Goal: Transaction & Acquisition: Purchase product/service

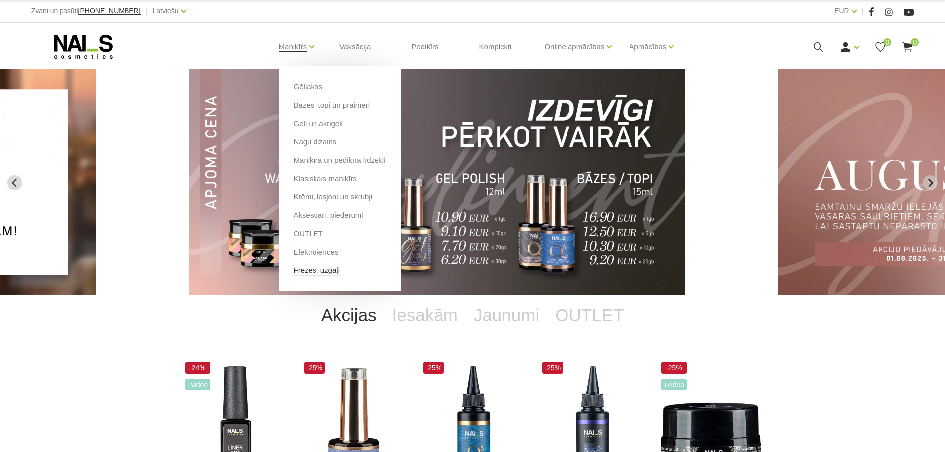
click at [326, 273] on link "Frēzes, uzgaļi" at bounding box center [317, 270] width 46 height 11
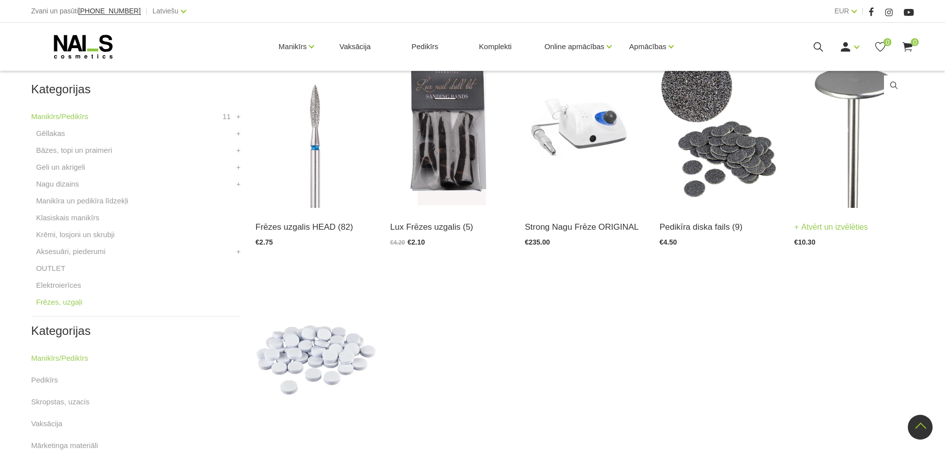
scroll to position [199, 0]
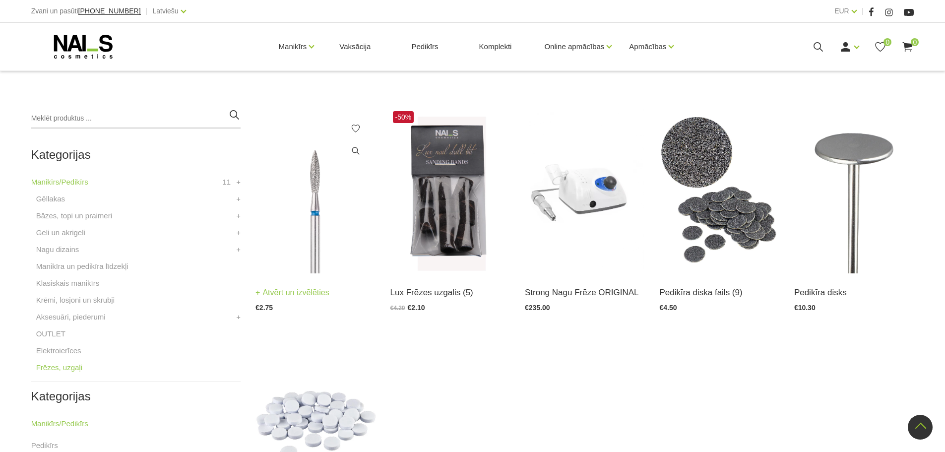
click at [275, 244] on img at bounding box center [316, 191] width 120 height 165
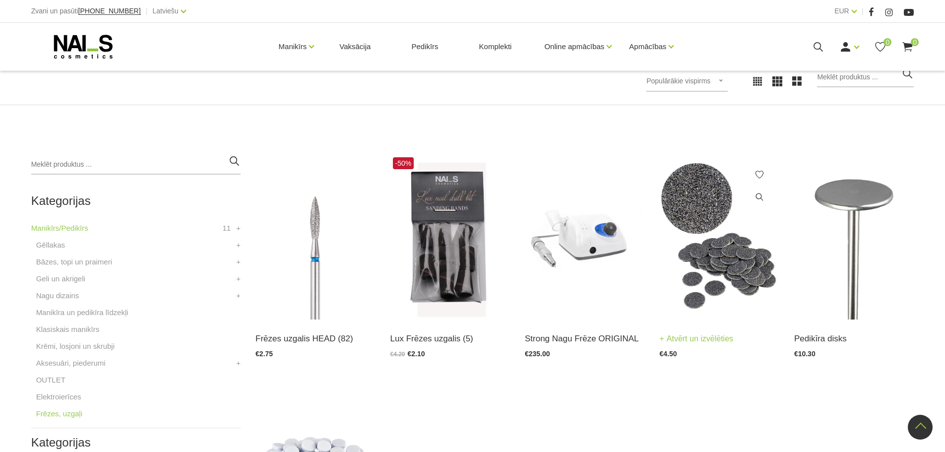
scroll to position [149, 0]
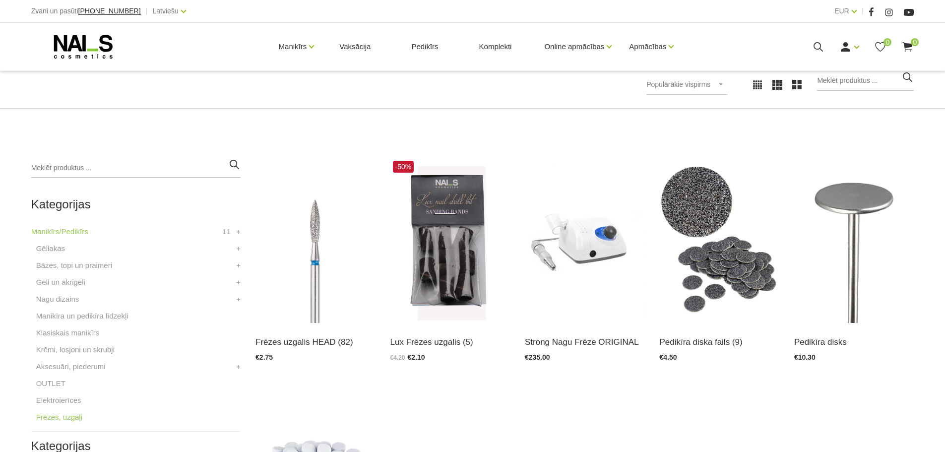
click at [65, 251] on li "Gēllakas GEL X Gēllaka GEL POLISH gēllaka Quick Gēllakas +" at bounding box center [135, 251] width 209 height 17
click at [64, 252] on li "Gēllakas GEL X Gēllaka GEL POLISH gēllaka Quick Gēllakas +" at bounding box center [135, 251] width 209 height 17
click at [58, 253] on link "Gēllakas" at bounding box center [50, 249] width 29 height 12
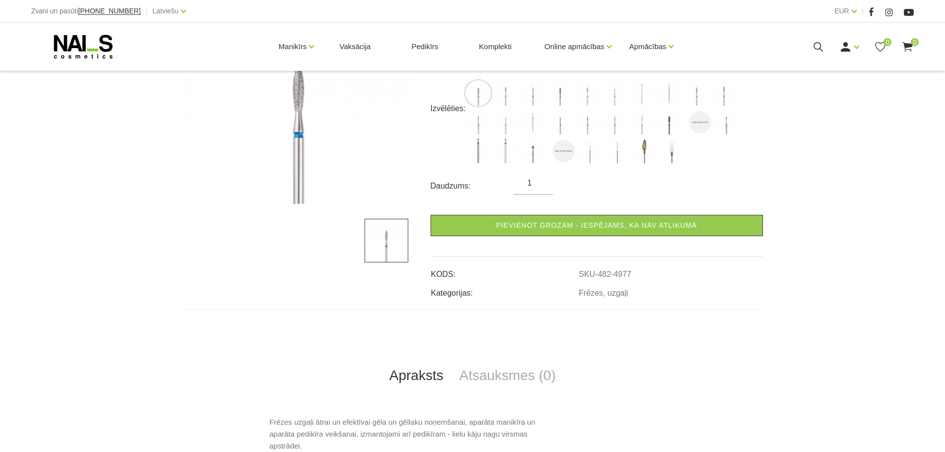
scroll to position [199, 0]
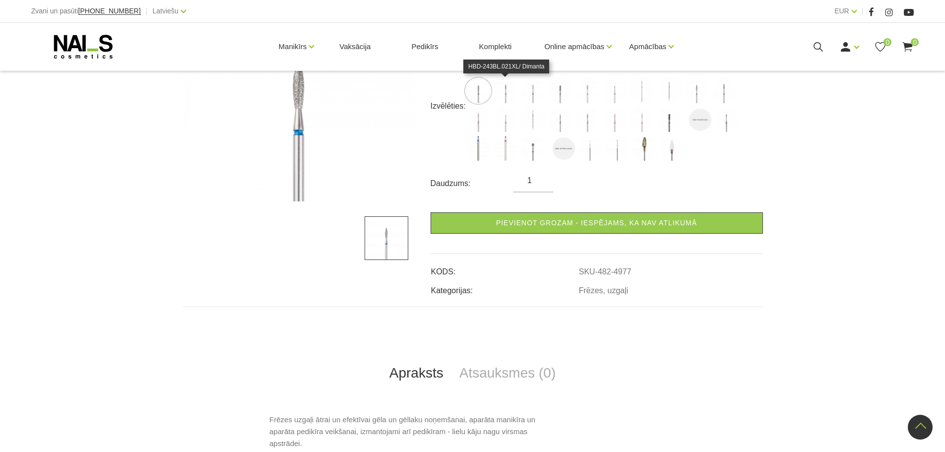
click at [501, 95] on img at bounding box center [505, 90] width 25 height 25
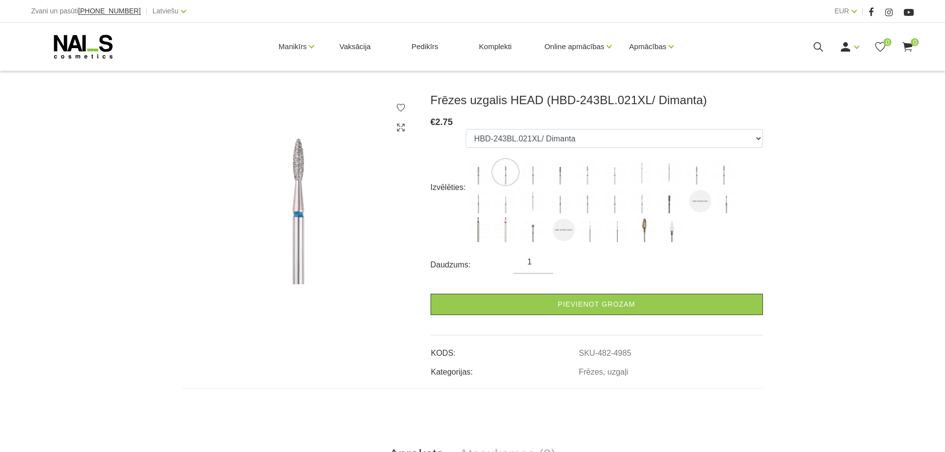
scroll to position [99, 0]
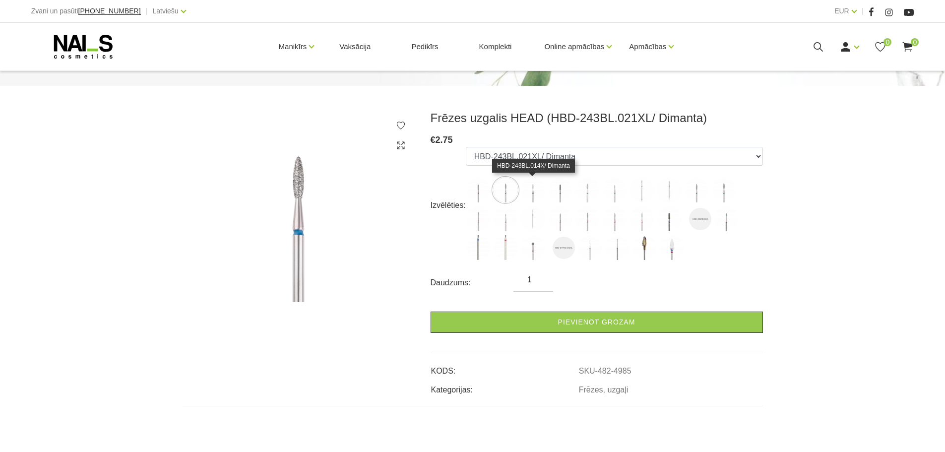
click at [531, 193] on img at bounding box center [533, 190] width 25 height 25
click at [565, 194] on img at bounding box center [560, 190] width 25 height 25
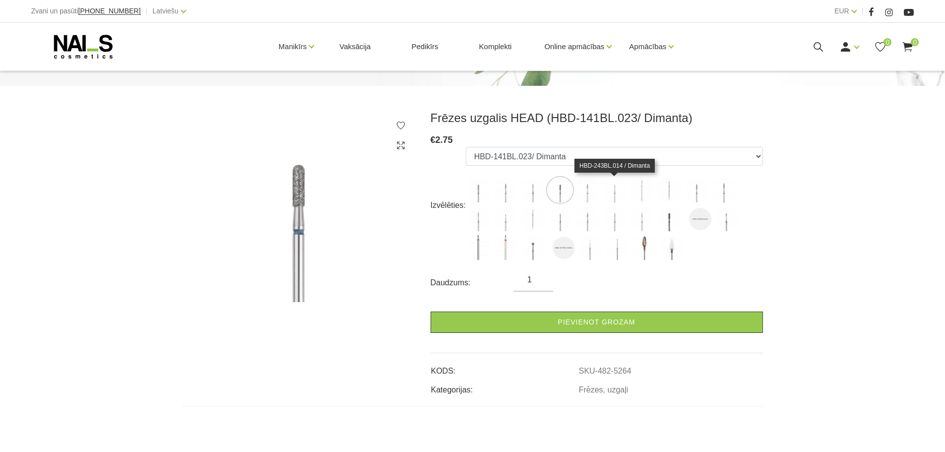
click at [601, 192] on ul "HBD-141RD.023/ Dimanta HBD-243BL.021XL/ Dimanta HBD-243BL.014X/ Dimanta HBD-141…" at bounding box center [614, 205] width 297 height 117
click at [597, 193] on img at bounding box center [587, 190] width 25 height 25
click at [613, 192] on img at bounding box center [614, 190] width 25 height 25
click at [648, 193] on img at bounding box center [642, 190] width 25 height 25
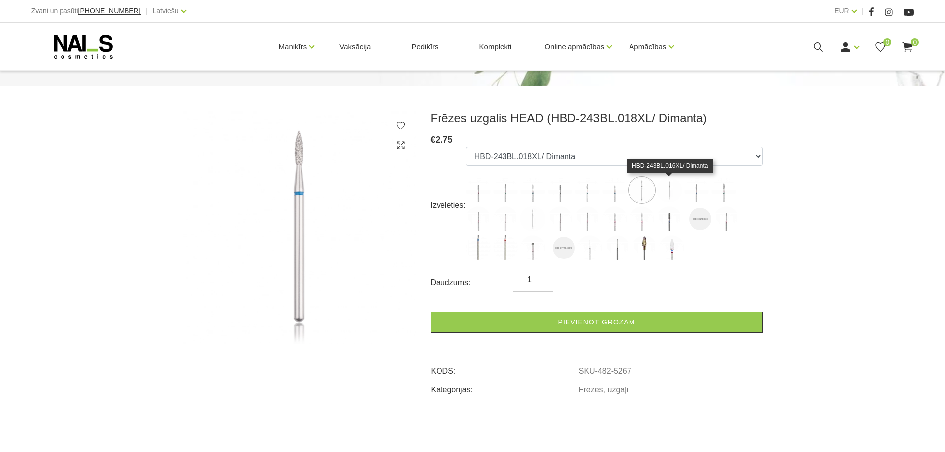
click at [673, 194] on img at bounding box center [669, 190] width 25 height 25
click at [703, 195] on img at bounding box center [696, 190] width 25 height 25
click at [728, 194] on img at bounding box center [724, 190] width 25 height 25
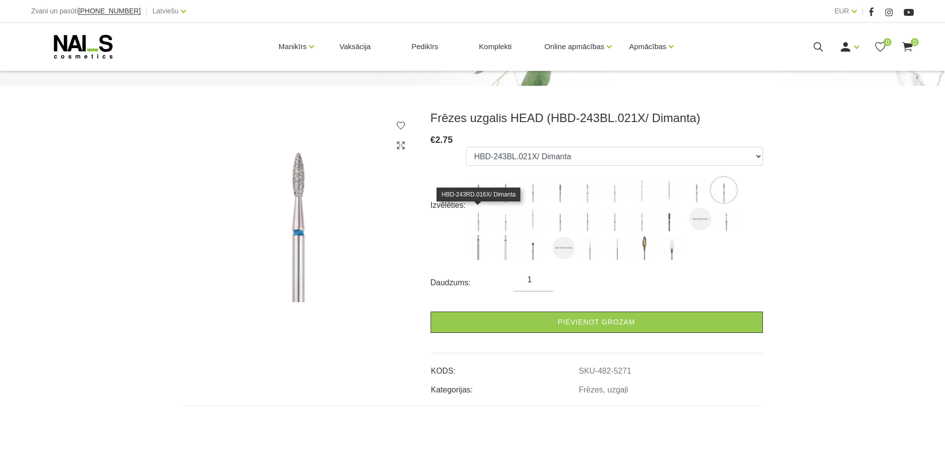
click at [475, 224] on img at bounding box center [478, 218] width 25 height 25
click at [516, 222] on img at bounding box center [505, 218] width 25 height 25
click at [536, 221] on img at bounding box center [533, 218] width 25 height 25
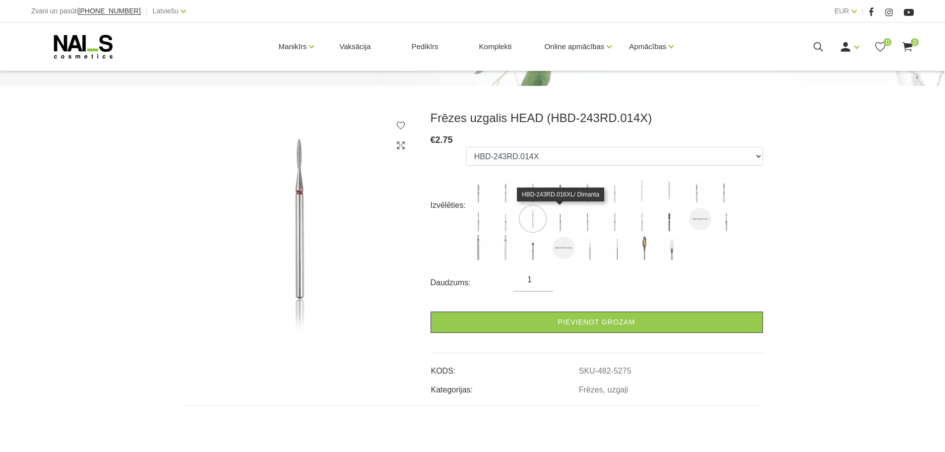
click at [555, 221] on img at bounding box center [560, 218] width 25 height 25
click at [589, 220] on img at bounding box center [587, 218] width 25 height 25
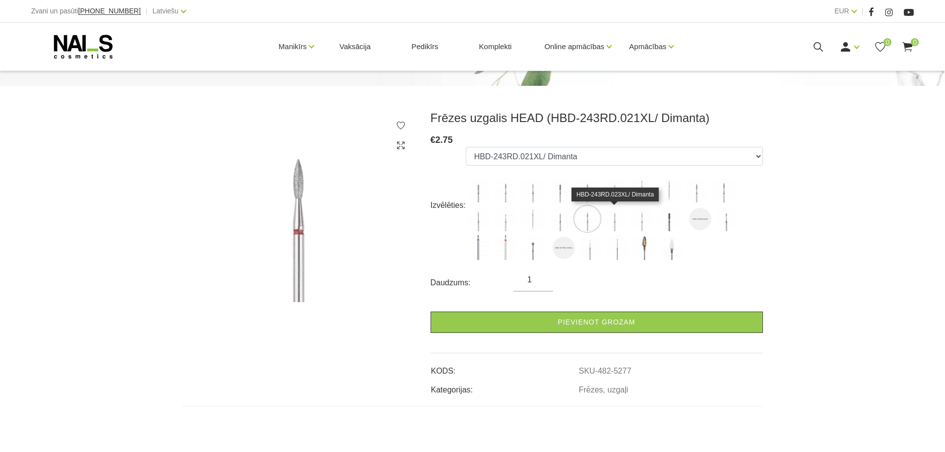
click at [606, 220] on img at bounding box center [614, 218] width 25 height 25
click at [614, 220] on img at bounding box center [614, 218] width 25 height 25
click at [645, 223] on img at bounding box center [642, 218] width 25 height 25
click at [671, 223] on img at bounding box center [669, 218] width 25 height 25
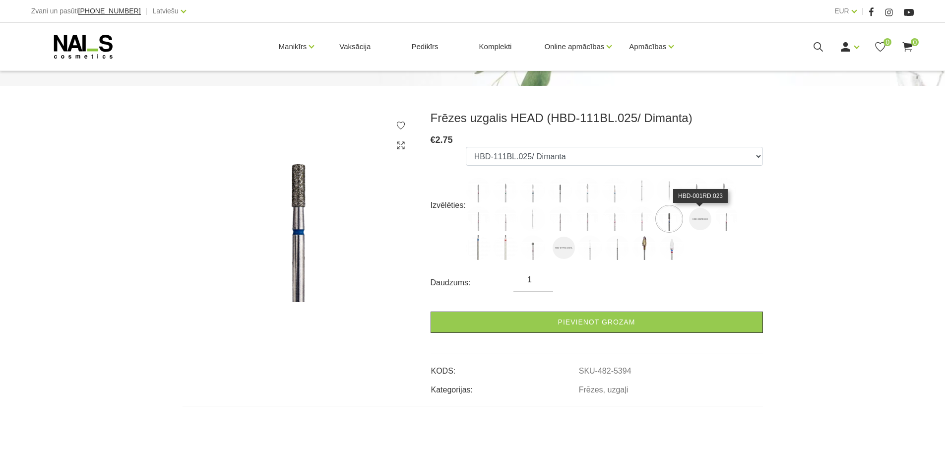
click at [703, 219] on img at bounding box center [700, 219] width 22 height 22
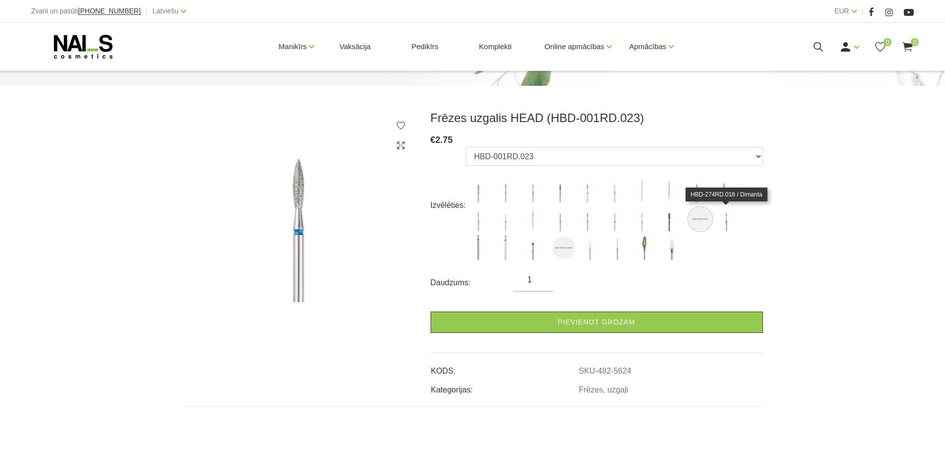
click at [726, 221] on img at bounding box center [726, 218] width 25 height 25
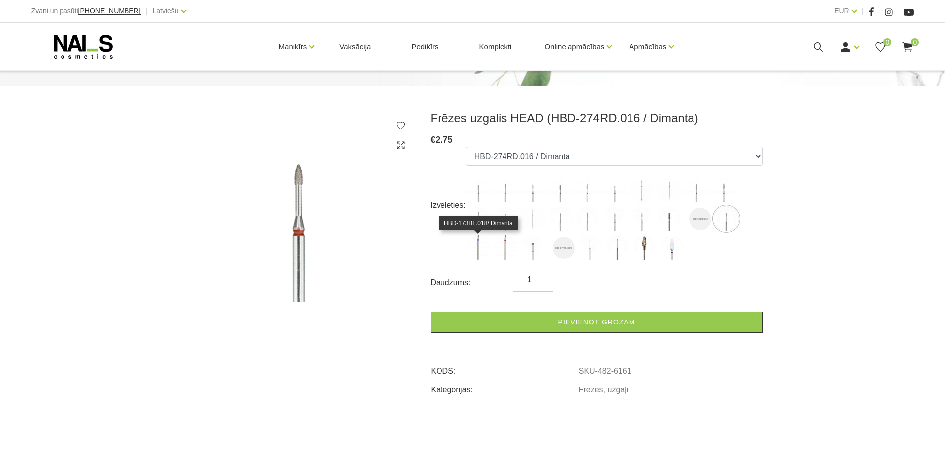
click at [474, 254] on img at bounding box center [478, 247] width 25 height 25
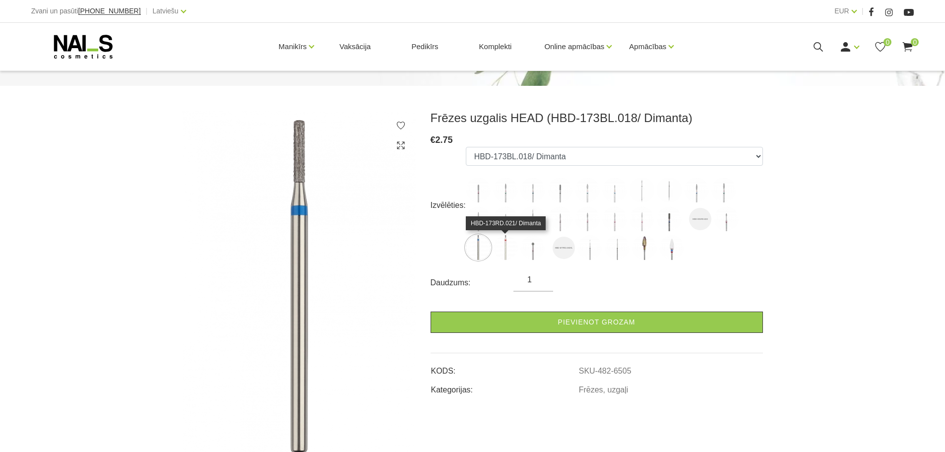
click at [502, 252] on img at bounding box center [505, 247] width 25 height 25
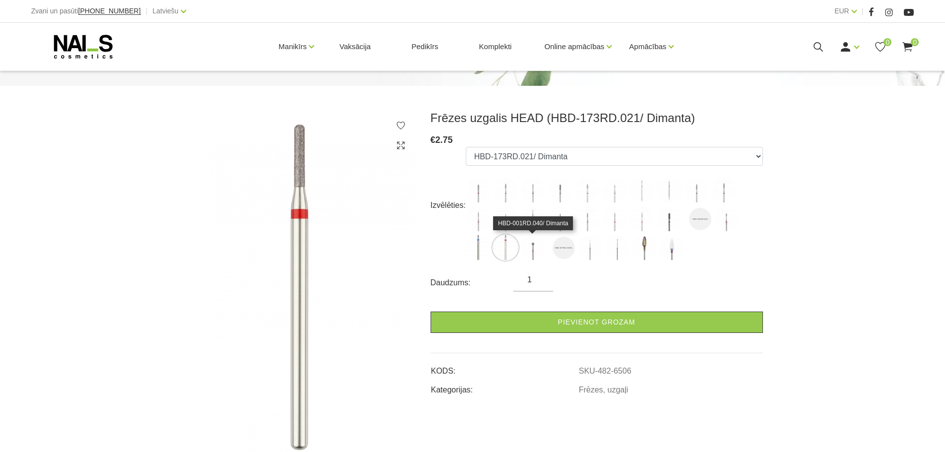
click at [535, 251] on img at bounding box center [533, 247] width 25 height 25
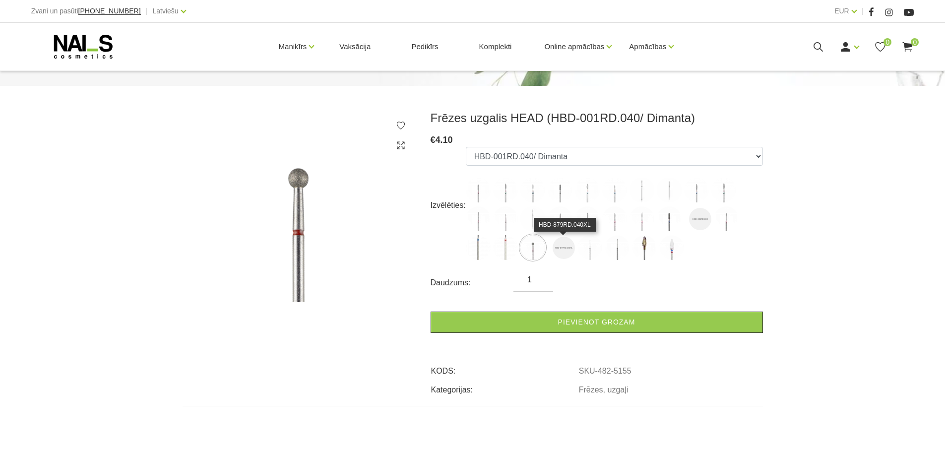
click at [565, 251] on img at bounding box center [564, 248] width 22 height 22
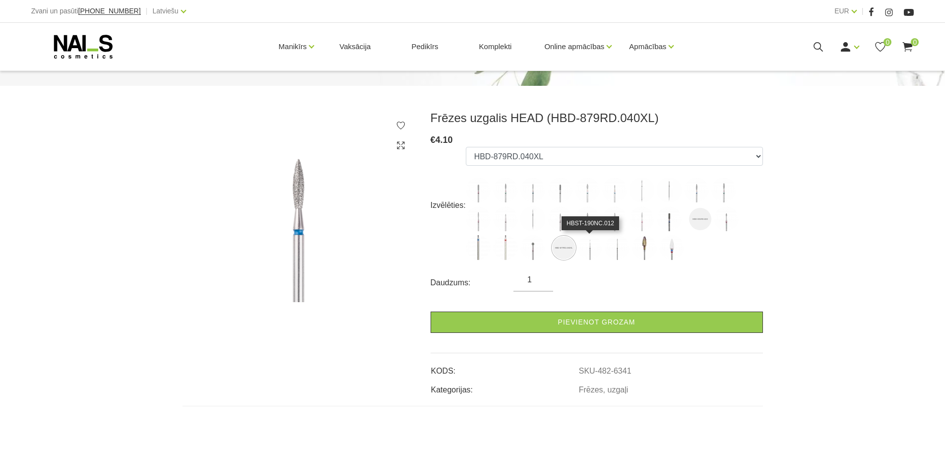
click at [588, 251] on img at bounding box center [590, 247] width 25 height 25
click at [617, 253] on img at bounding box center [617, 247] width 25 height 25
click at [641, 253] on img at bounding box center [644, 247] width 25 height 25
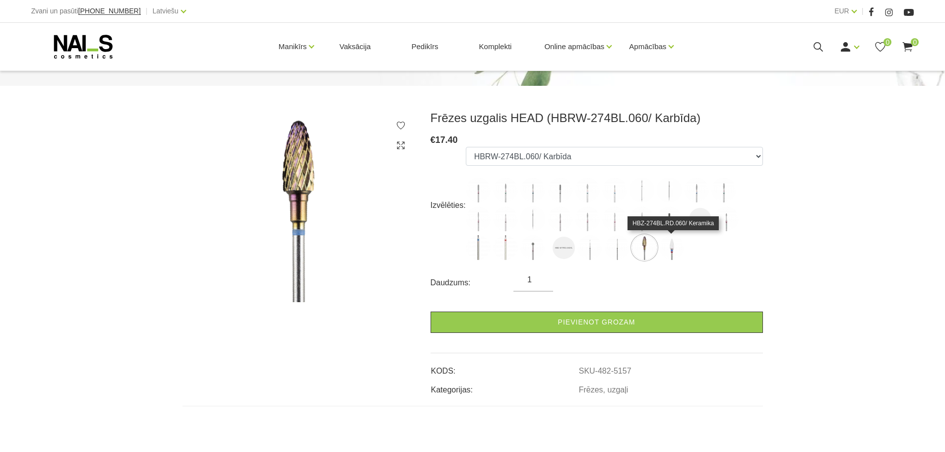
click at [665, 254] on img at bounding box center [672, 247] width 25 height 25
select select "5388"
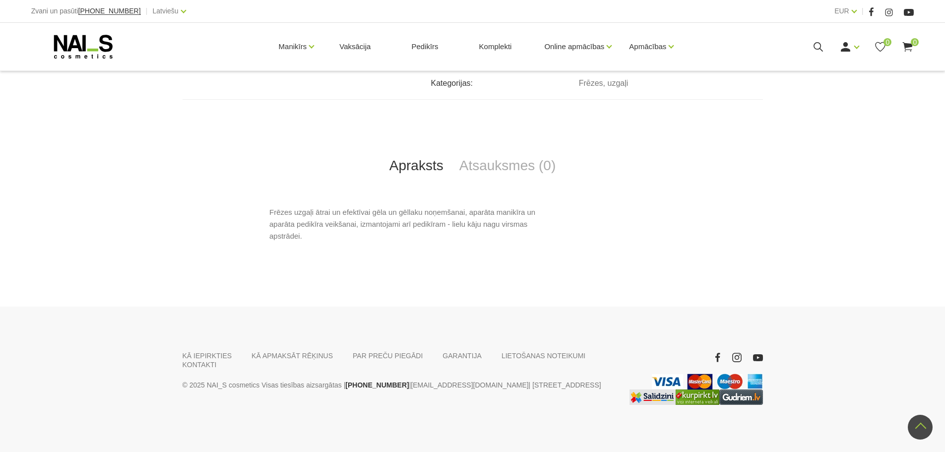
scroll to position [408, 0]
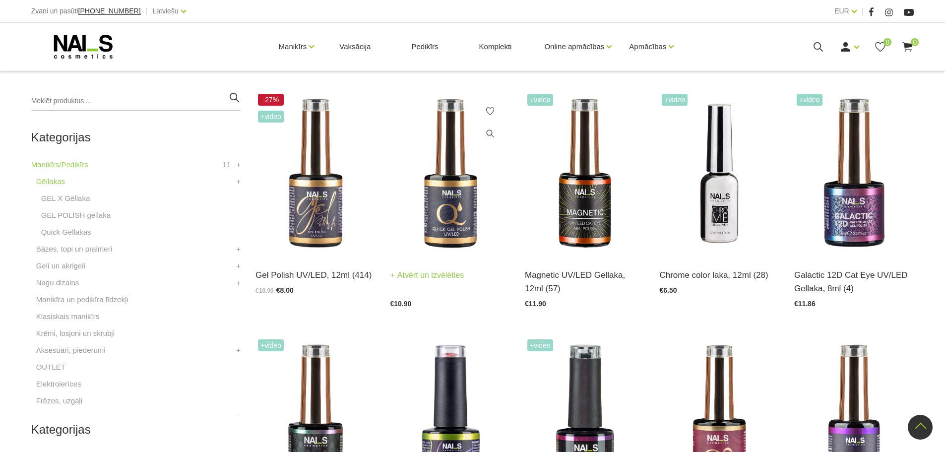
scroll to position [199, 0]
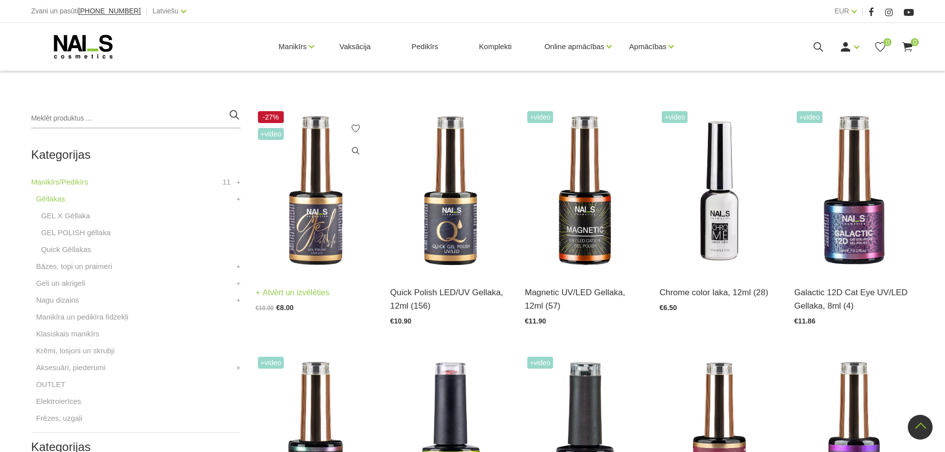
click at [315, 234] on img at bounding box center [316, 191] width 120 height 165
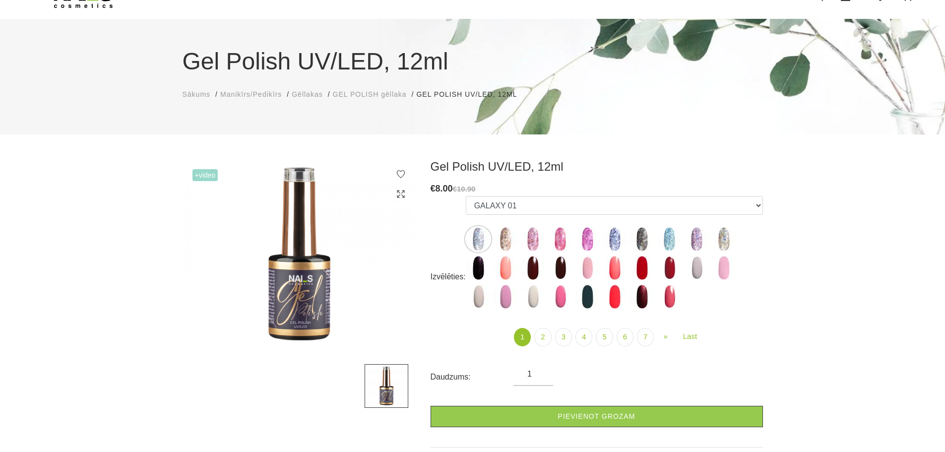
scroll to position [99, 0]
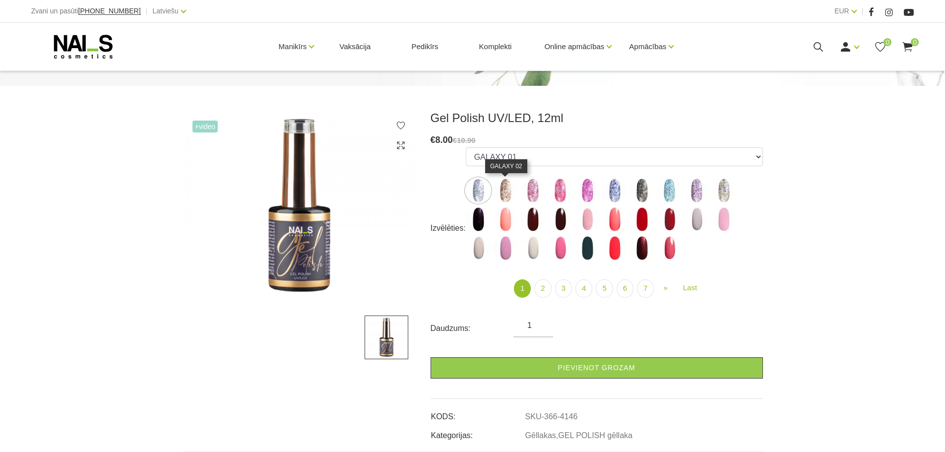
click at [511, 195] on img at bounding box center [505, 190] width 25 height 25
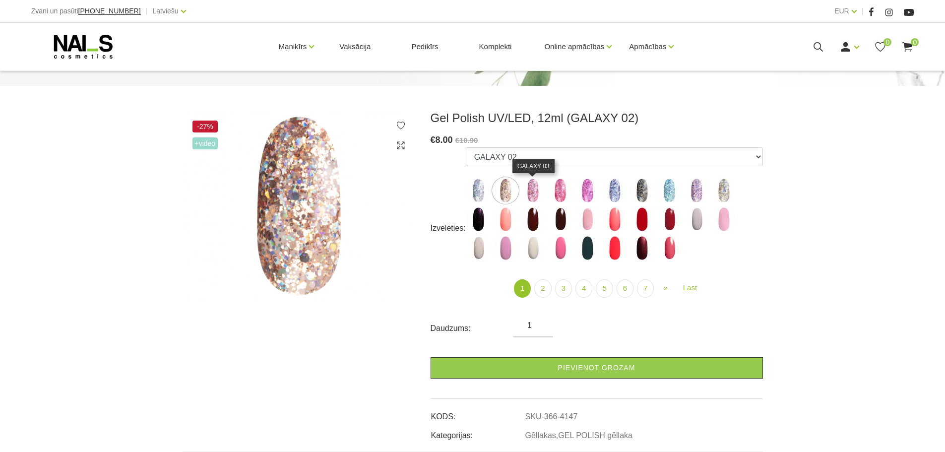
click at [535, 194] on img at bounding box center [533, 190] width 25 height 25
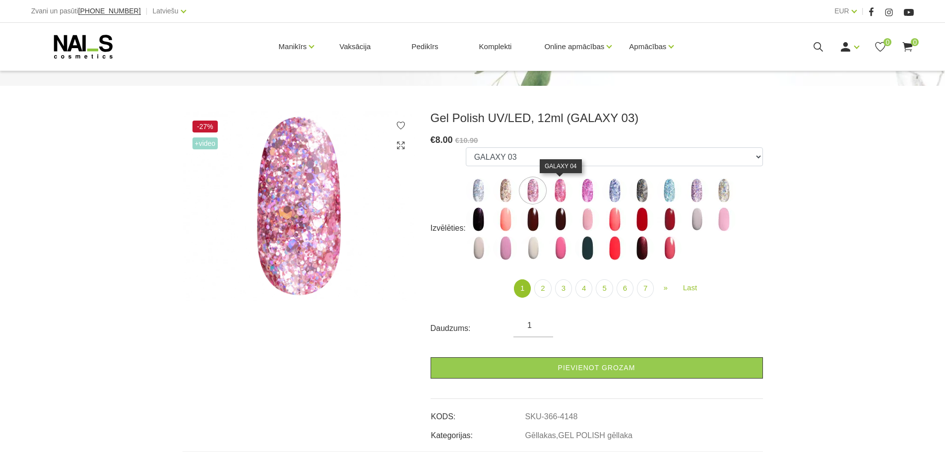
click at [563, 191] on img at bounding box center [560, 190] width 25 height 25
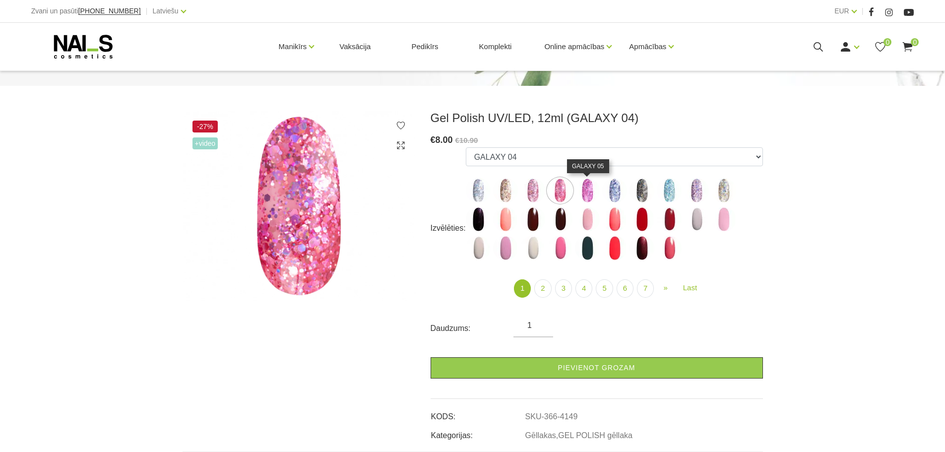
click at [586, 191] on img at bounding box center [587, 190] width 25 height 25
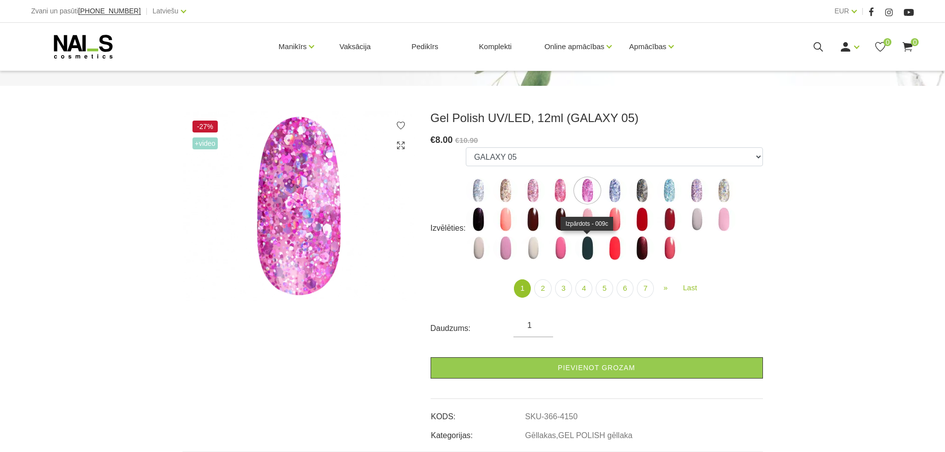
click at [590, 247] on img at bounding box center [587, 248] width 25 height 25
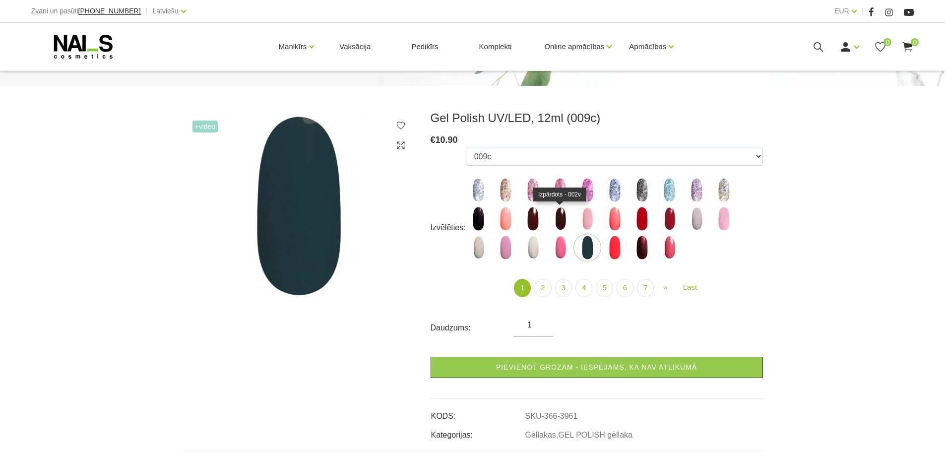
click at [551, 214] on img at bounding box center [560, 218] width 25 height 25
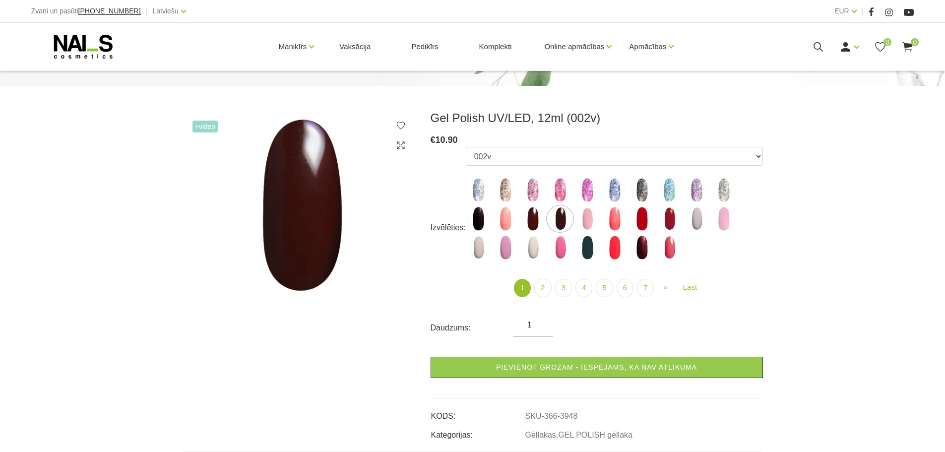
click at [539, 216] on img at bounding box center [533, 218] width 25 height 25
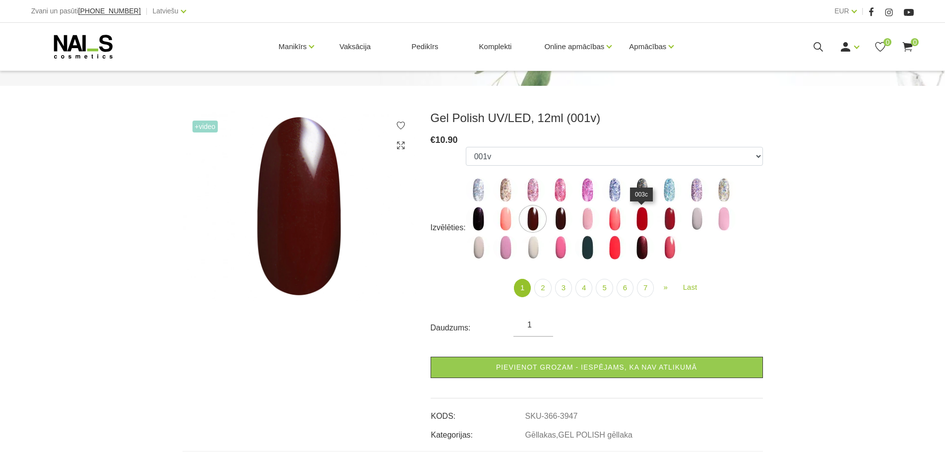
click at [645, 215] on img at bounding box center [642, 218] width 25 height 25
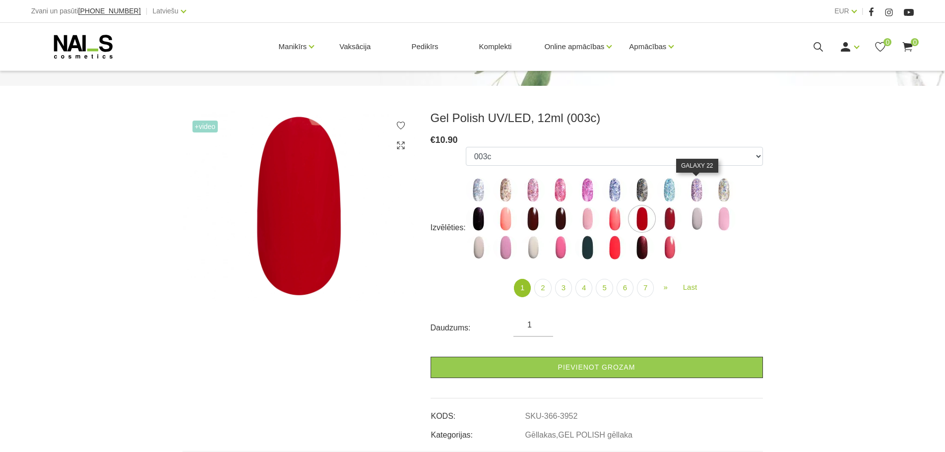
click at [703, 196] on img at bounding box center [696, 190] width 25 height 25
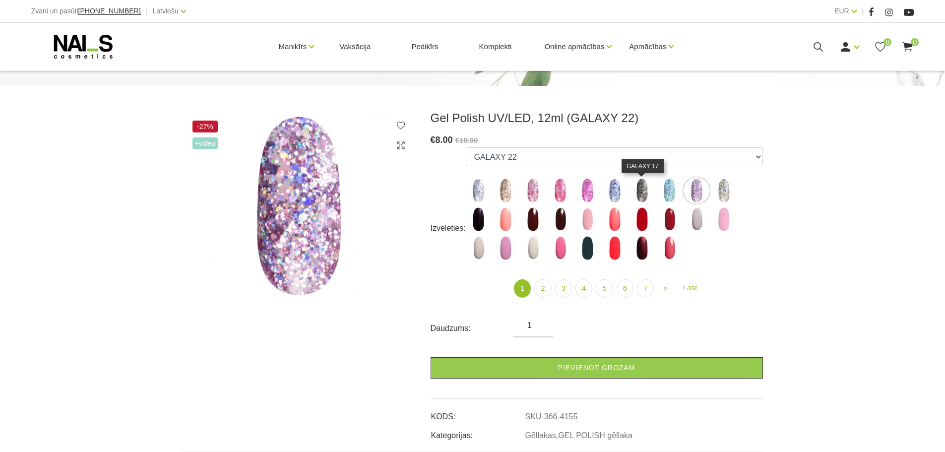
click at [645, 192] on img at bounding box center [642, 190] width 25 height 25
select select "4153"
